Goal: Task Accomplishment & Management: Use online tool/utility

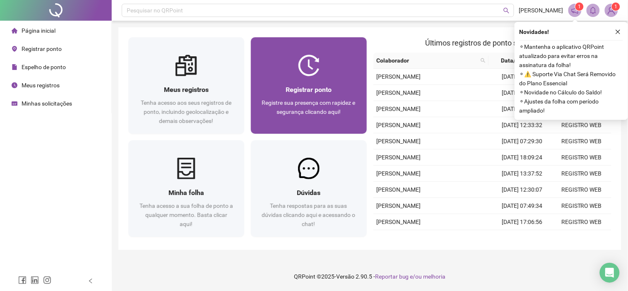
click at [295, 72] on div at bounding box center [309, 66] width 116 height 22
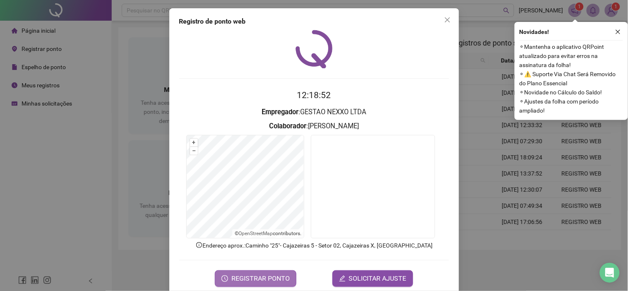
click at [282, 275] on span "REGISTRAR PONTO" at bounding box center [261, 279] width 58 height 10
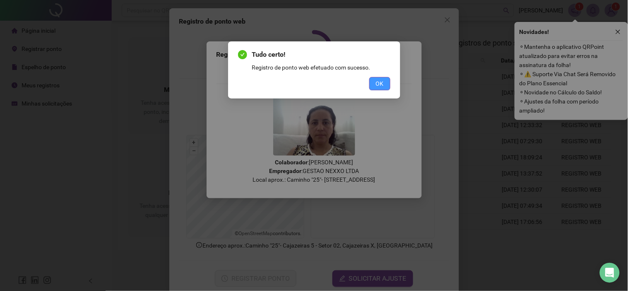
click at [386, 81] on button "OK" at bounding box center [380, 83] width 21 height 13
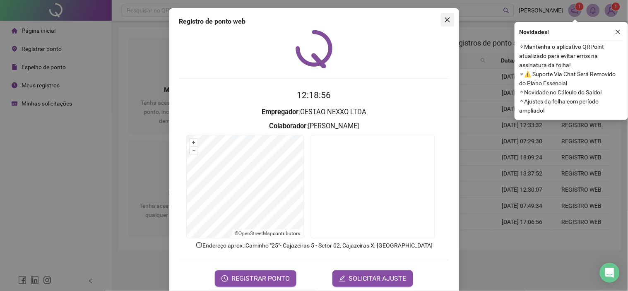
click at [445, 18] on icon "close" at bounding box center [448, 20] width 7 height 7
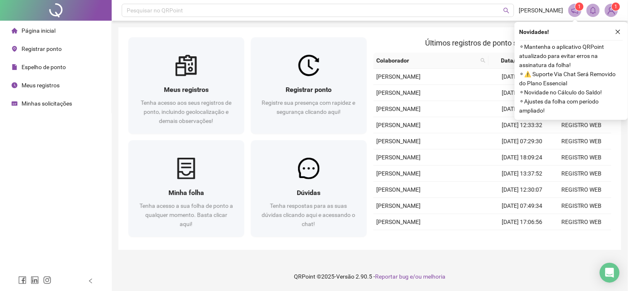
click at [25, 98] on div "Minhas solicitações" at bounding box center [42, 103] width 60 height 17
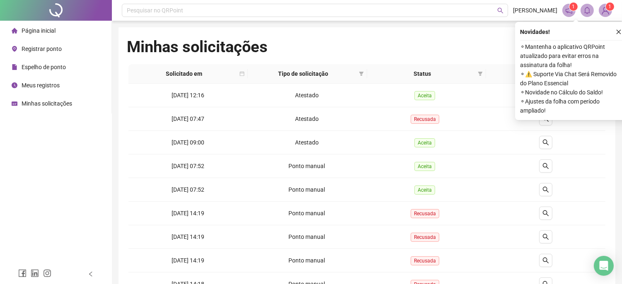
drag, startPoint x: 52, startPoint y: 29, endPoint x: 152, endPoint y: 25, distance: 99.9
click at [52, 29] on span "Página inicial" at bounding box center [39, 30] width 34 height 7
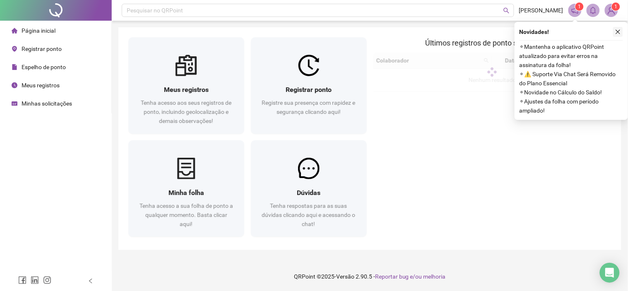
click at [619, 34] on icon "close" at bounding box center [619, 32] width 6 height 6
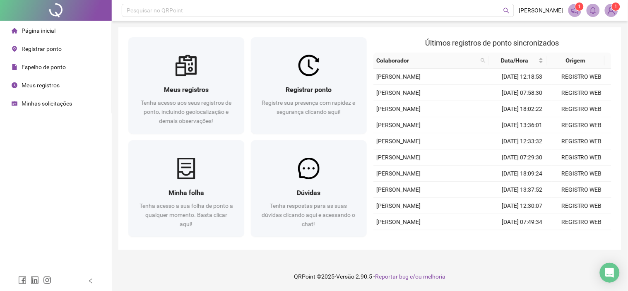
click at [59, 65] on span "Espelho de ponto" at bounding box center [44, 67] width 44 height 7
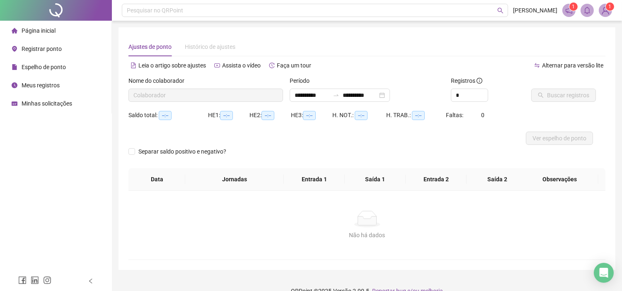
type input "**********"
click at [559, 139] on span "Ver espelho de ponto" at bounding box center [559, 138] width 54 height 9
